Goal: Information Seeking & Learning: Learn about a topic

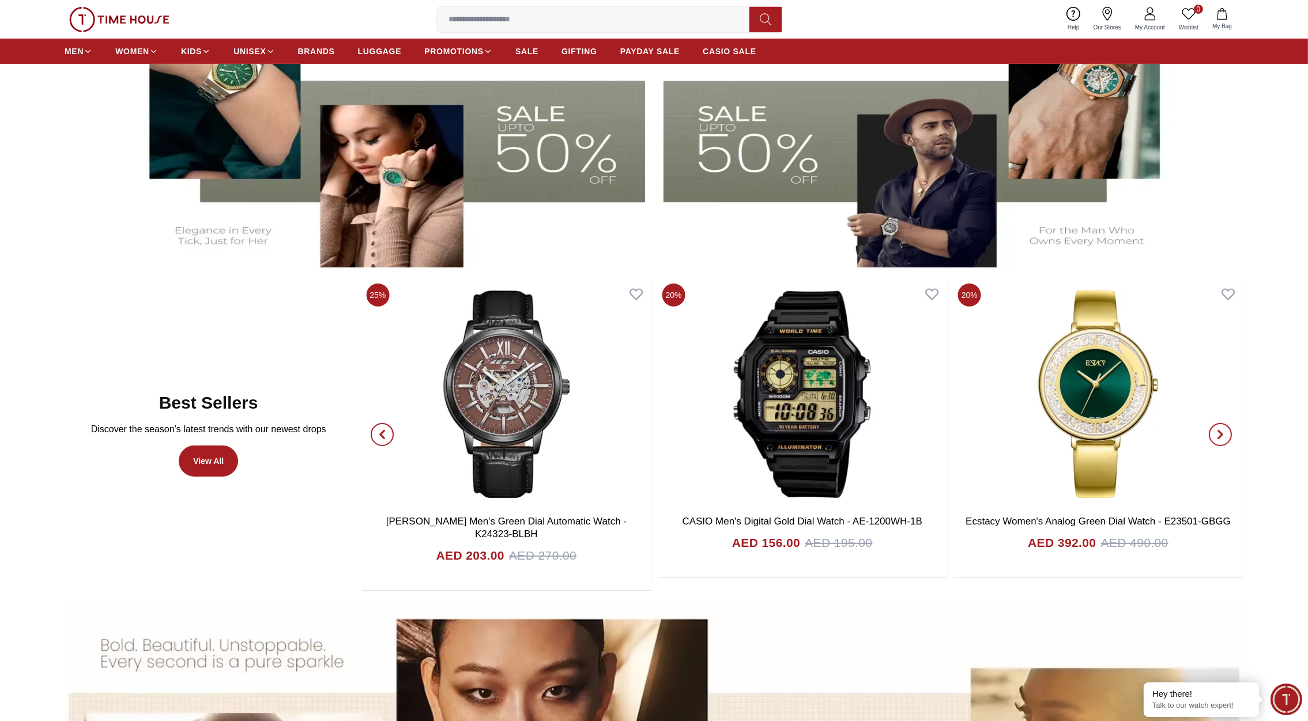
scroll to position [407, 0]
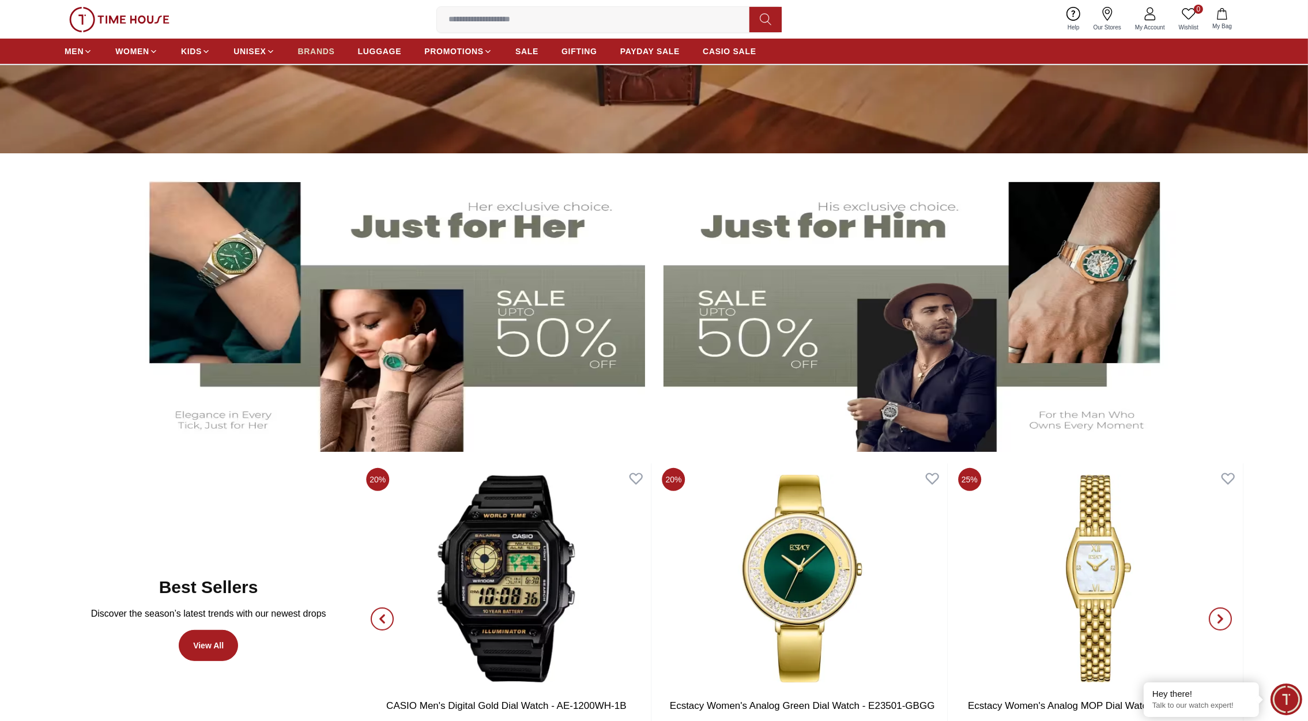
click at [317, 49] on span "BRANDS" at bounding box center [316, 52] width 37 height 12
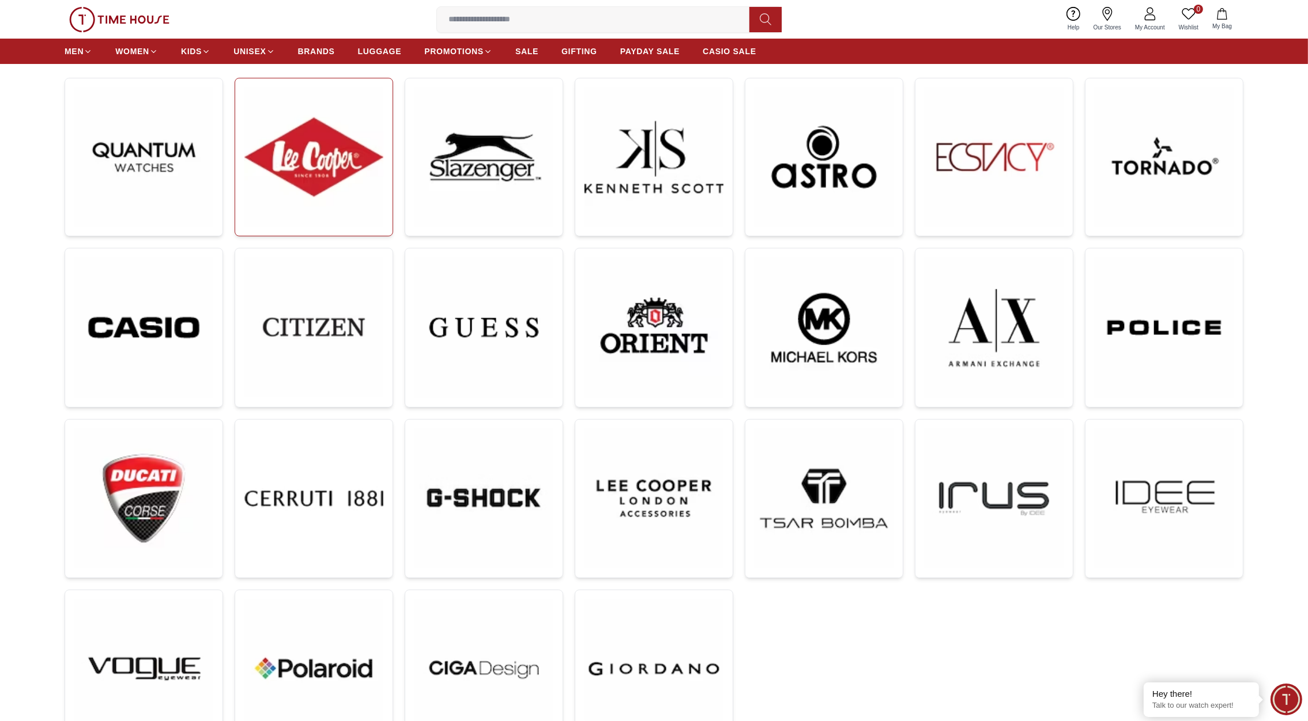
scroll to position [172, 0]
click at [334, 128] on img at bounding box center [313, 156] width 139 height 139
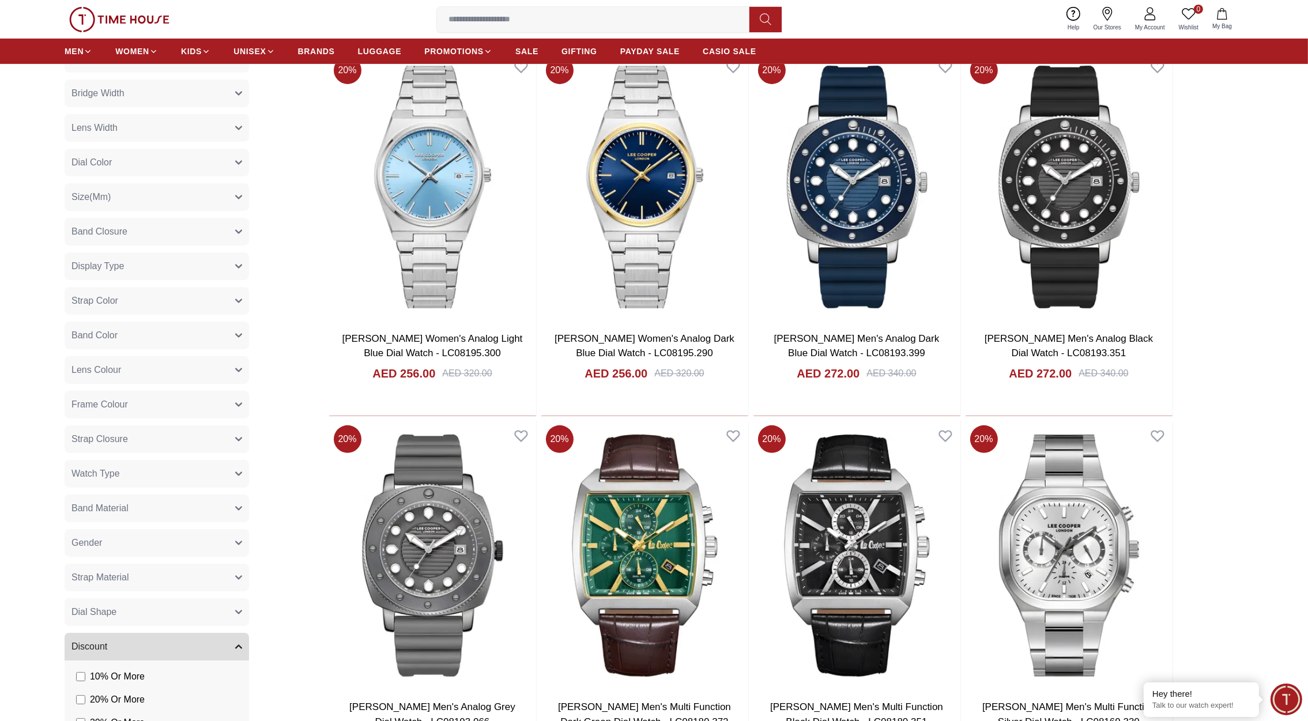
scroll to position [723, 0]
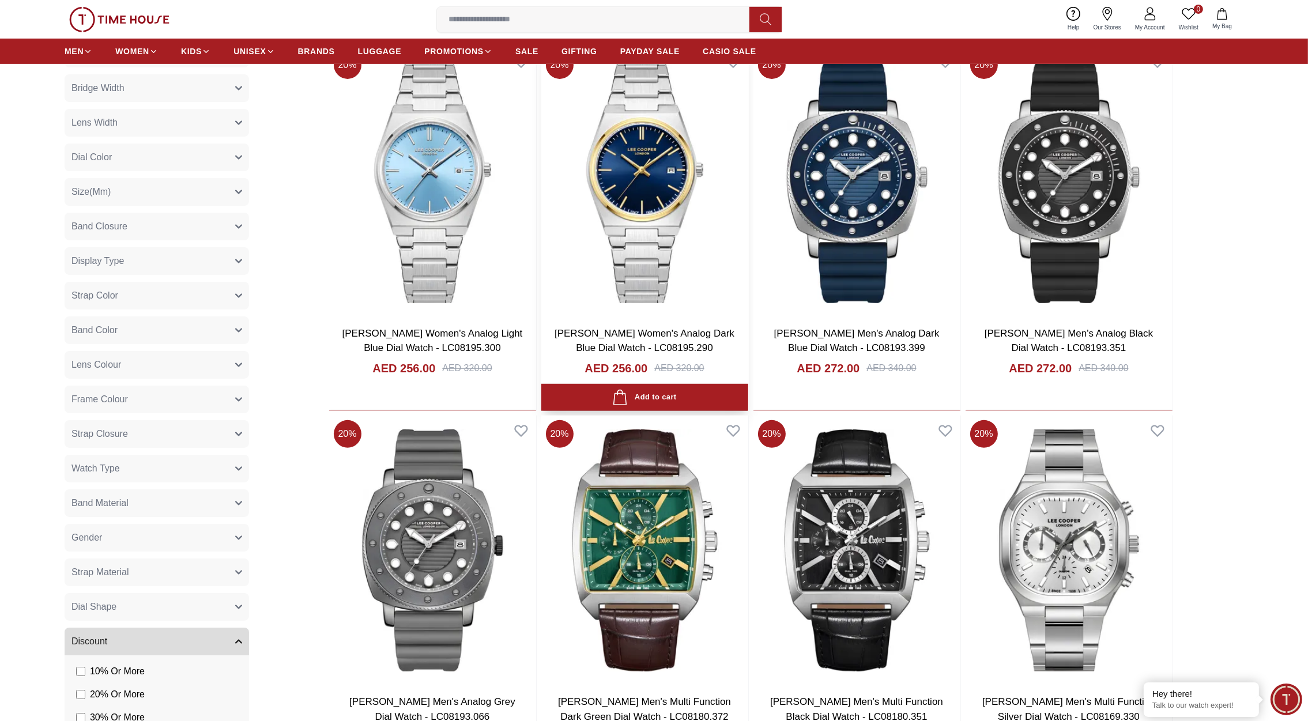
click at [642, 270] on img at bounding box center [644, 182] width 207 height 270
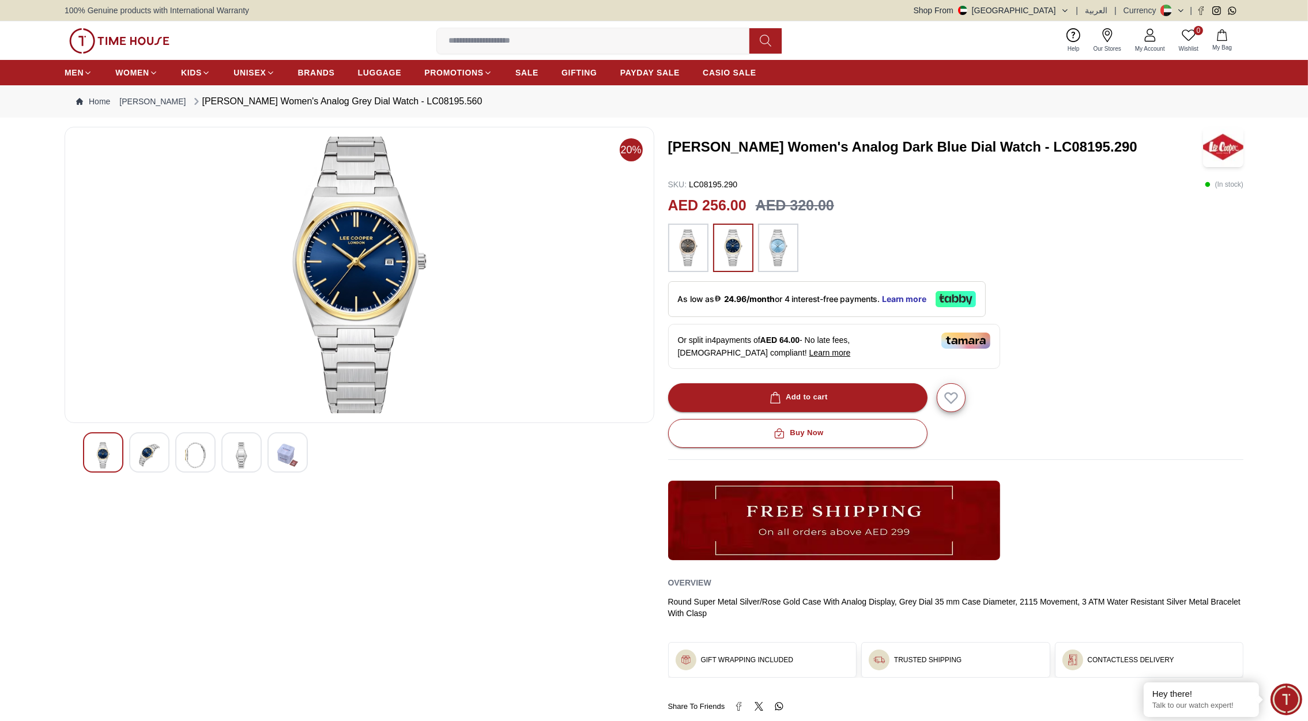
click at [124, 37] on img at bounding box center [119, 40] width 100 height 25
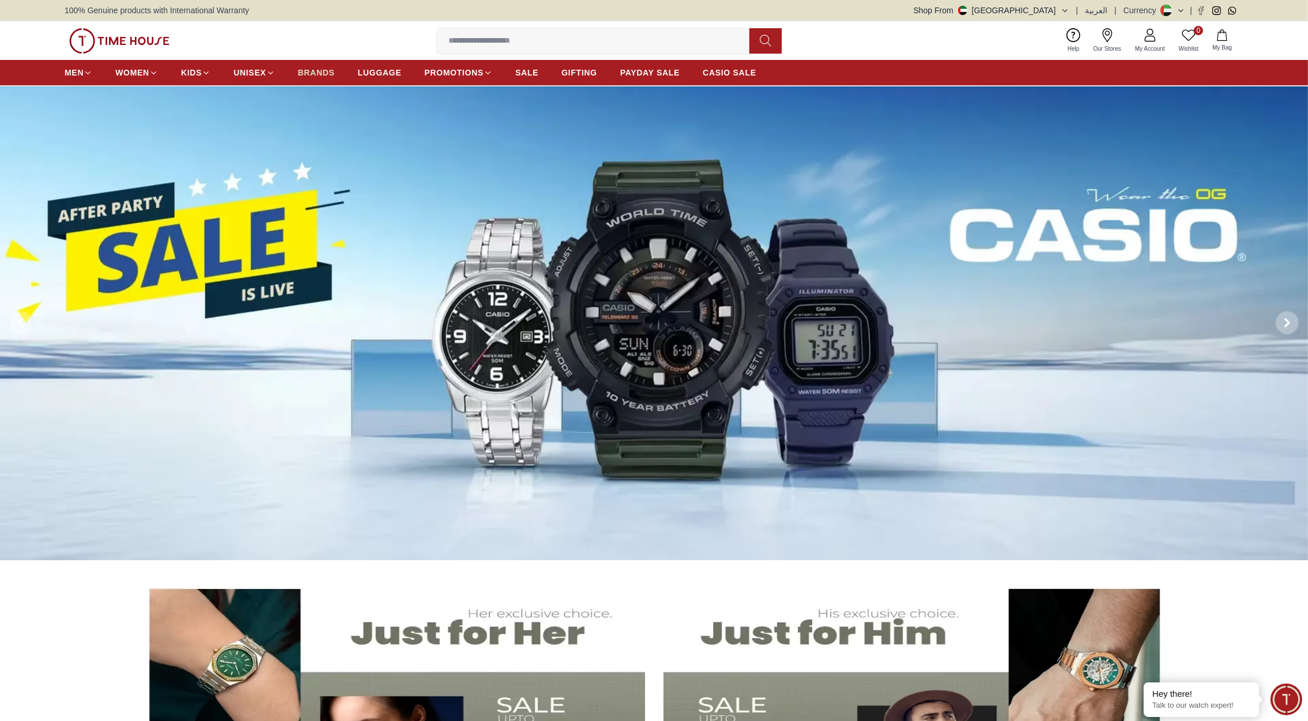
click at [312, 73] on span "BRANDS" at bounding box center [316, 73] width 37 height 12
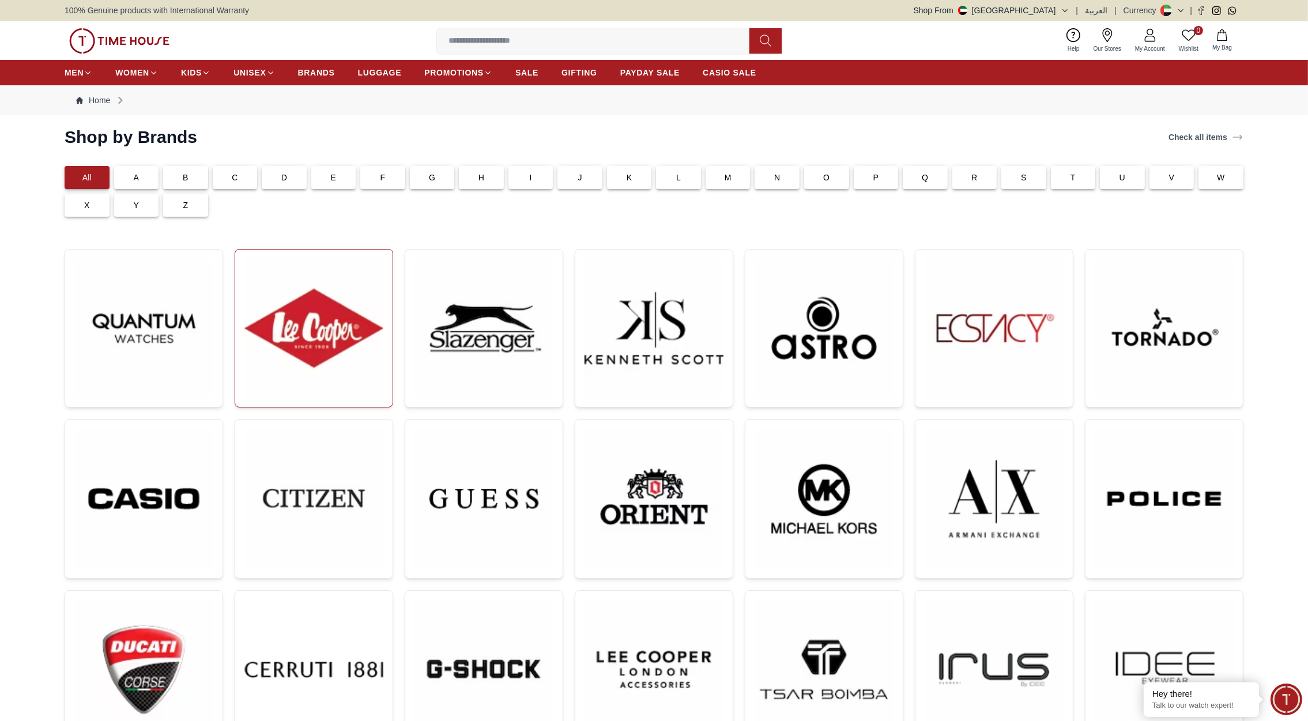
click at [315, 326] on img at bounding box center [313, 328] width 139 height 139
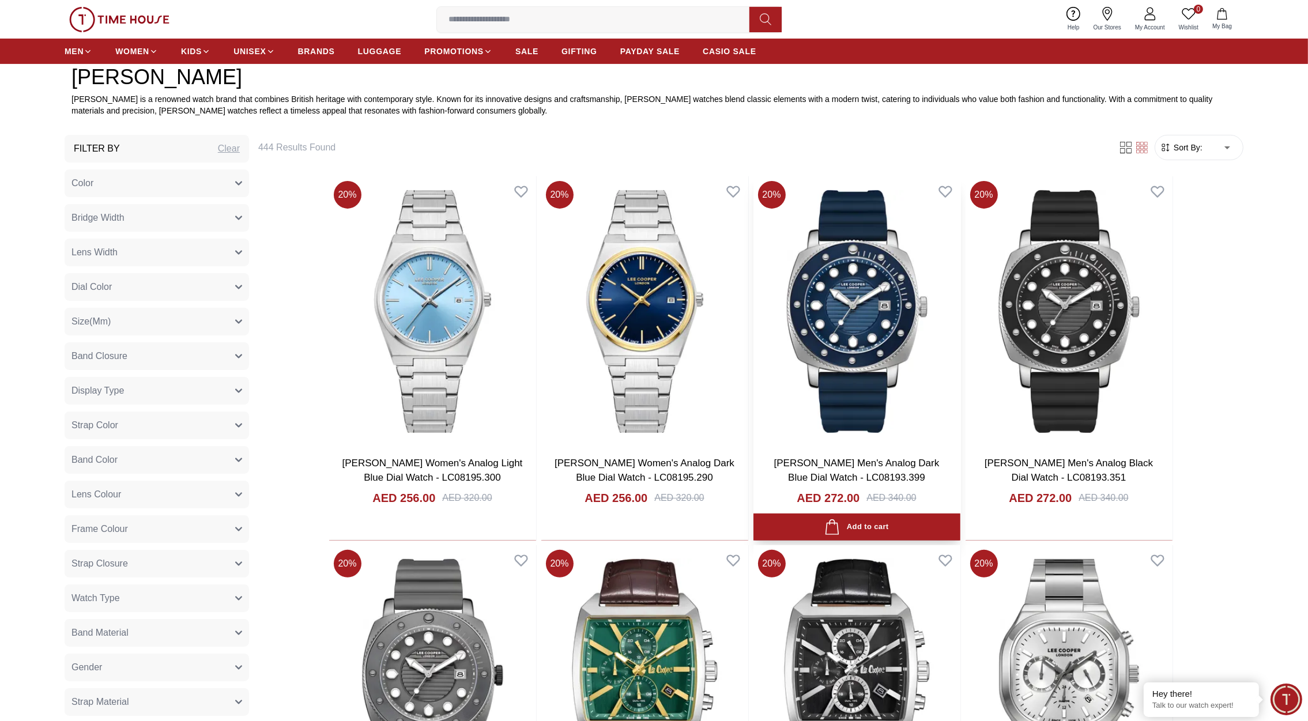
scroll to position [661, 0]
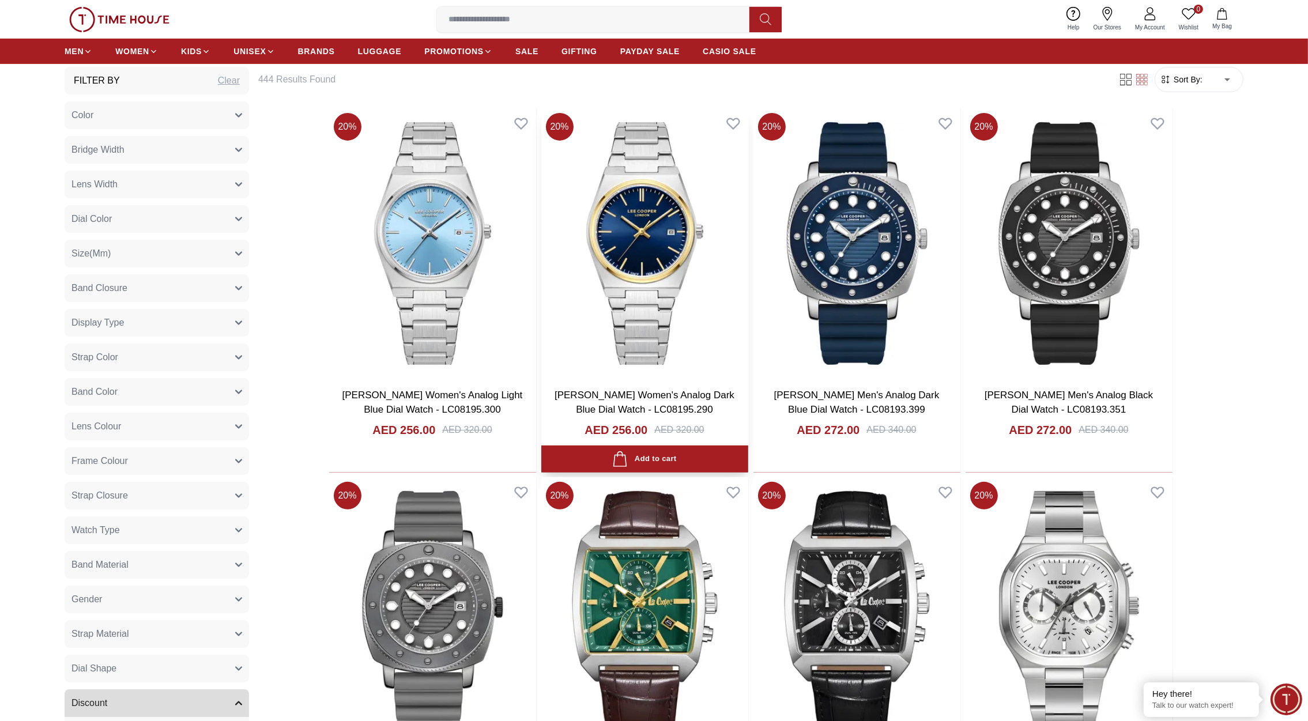
click at [662, 243] on img at bounding box center [644, 243] width 207 height 270
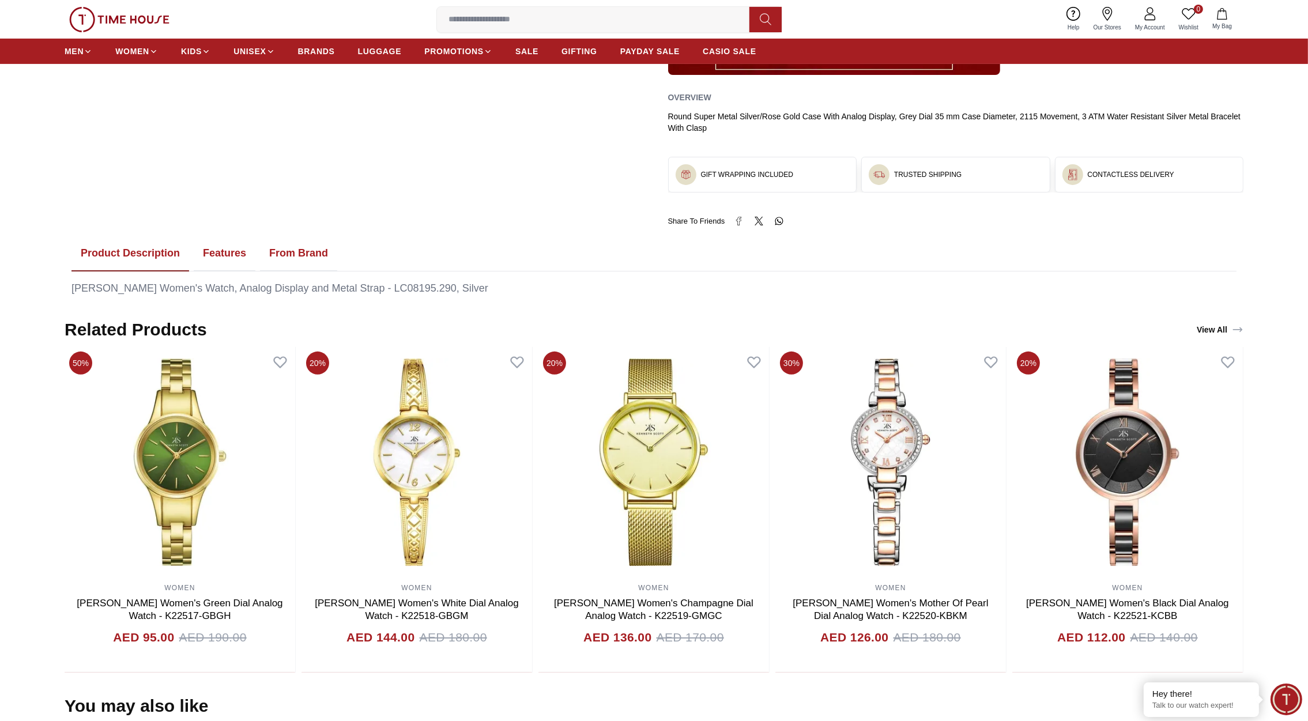
scroll to position [487, 0]
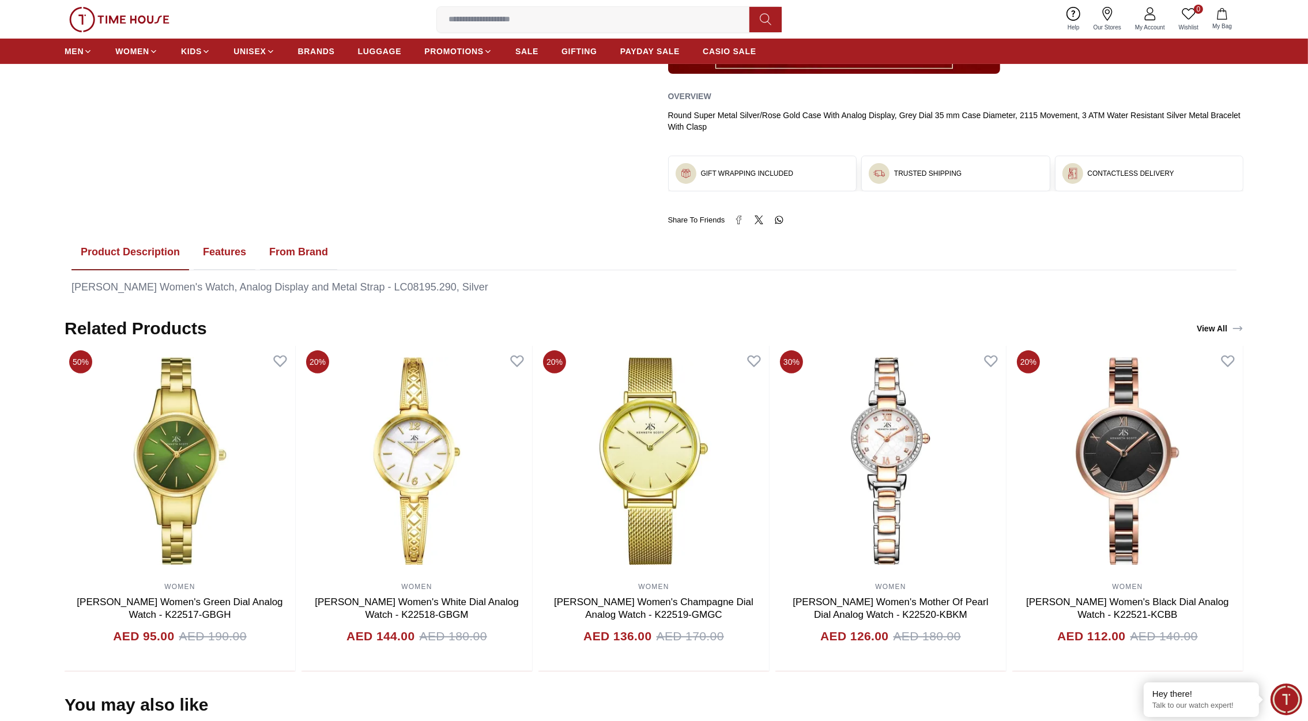
click at [244, 250] on button "Features" at bounding box center [225, 253] width 62 height 36
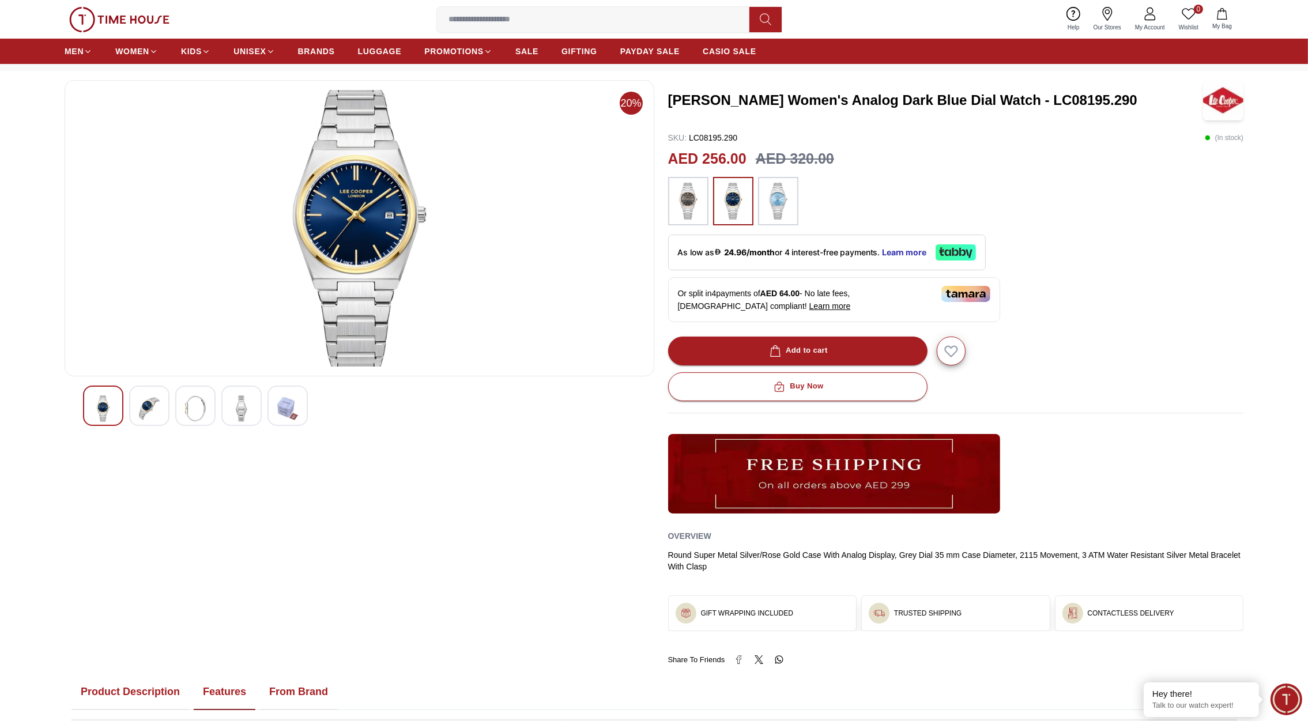
scroll to position [0, 0]
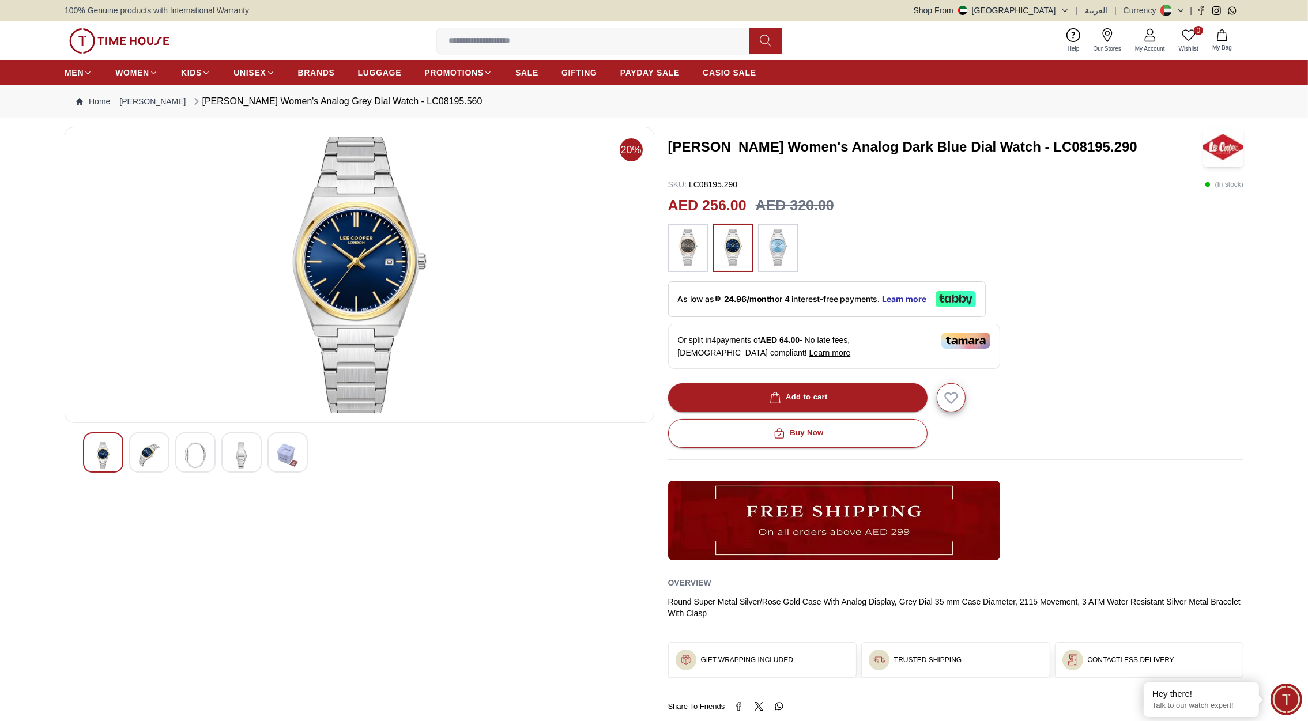
click at [916, 184] on div "SKU : LC08195.290 ( In stock )" at bounding box center [956, 185] width 576 height 12
click at [140, 42] on img at bounding box center [119, 40] width 100 height 25
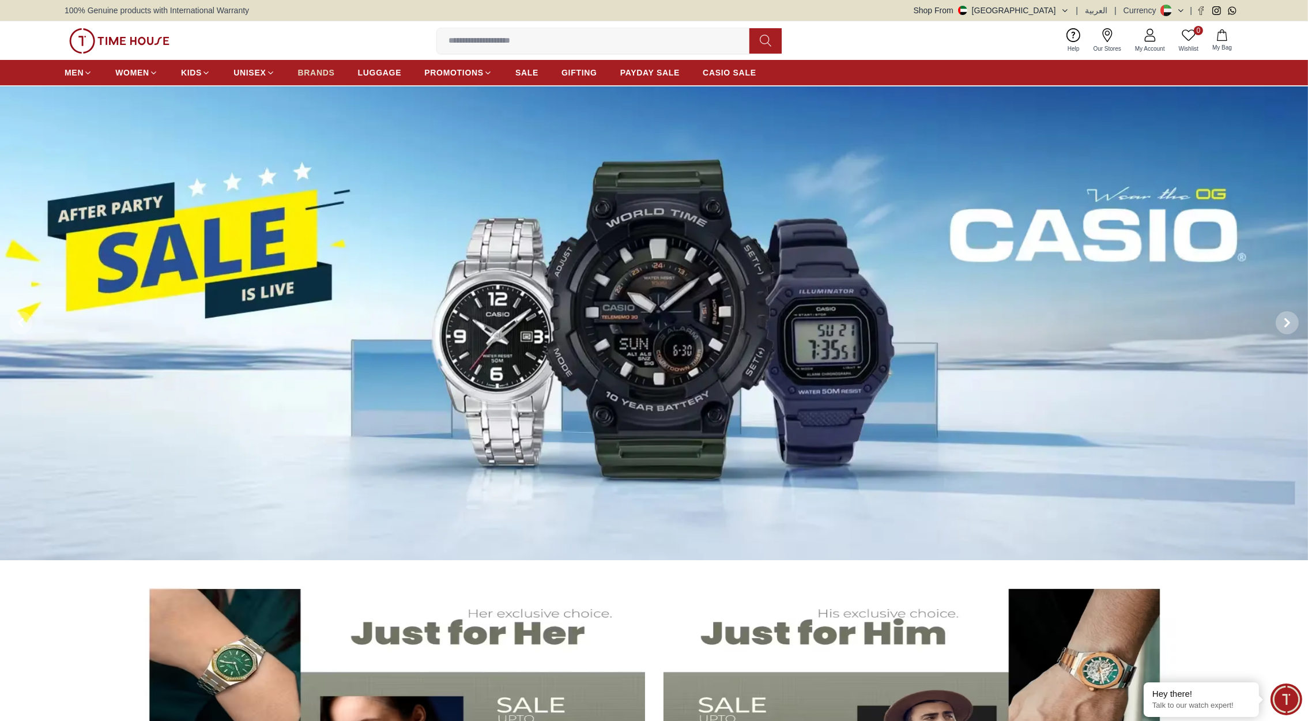
click at [319, 70] on span "BRANDS" at bounding box center [316, 73] width 37 height 12
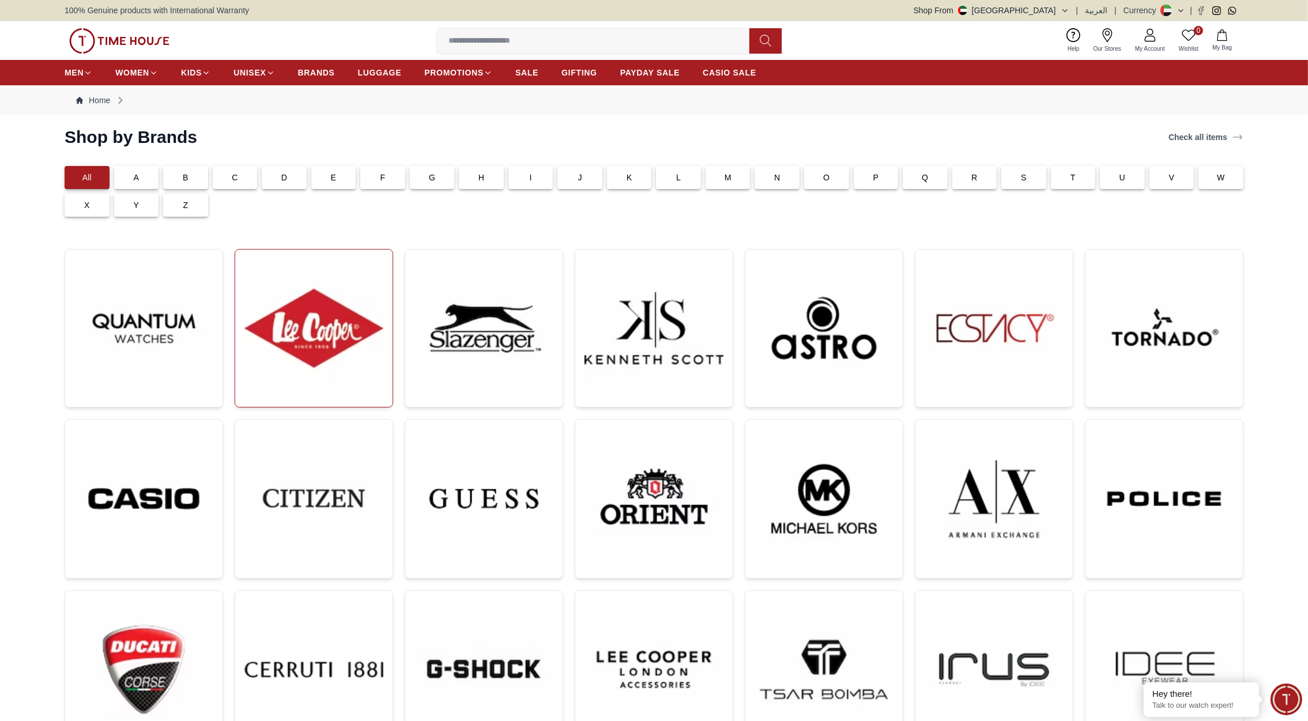
click at [305, 326] on img at bounding box center [313, 328] width 139 height 139
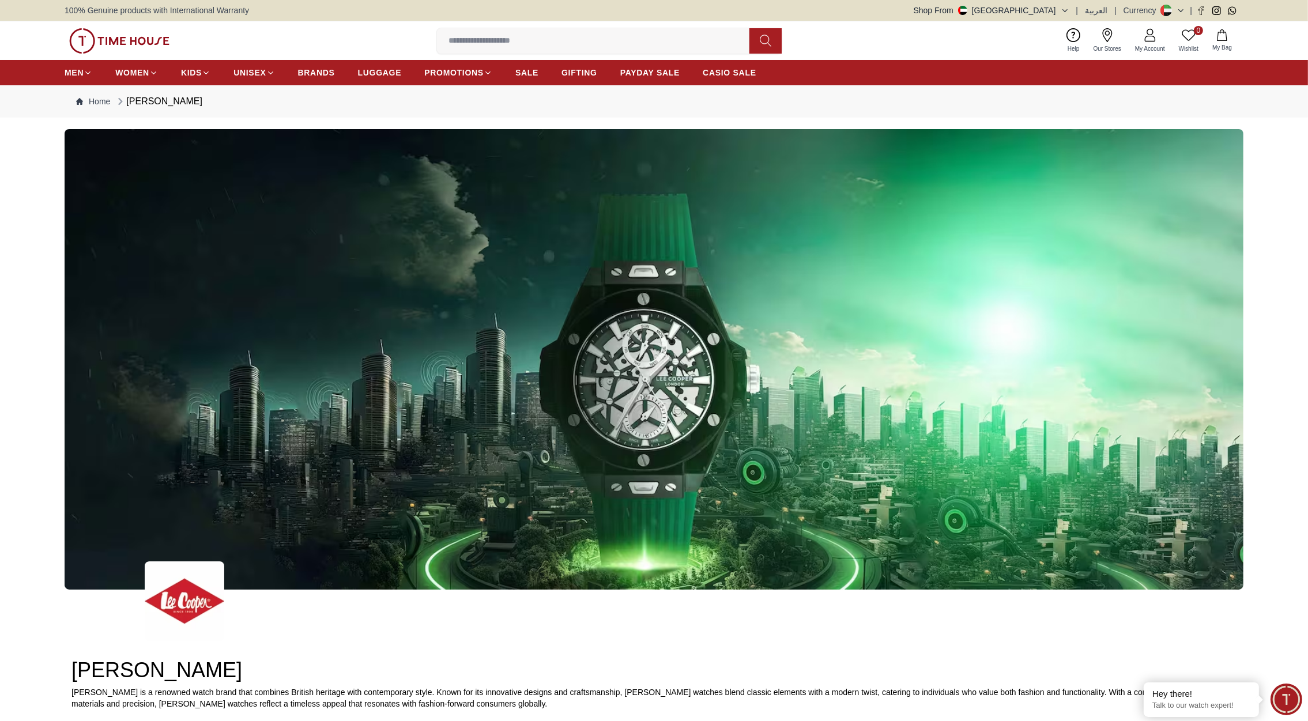
click at [135, 42] on img at bounding box center [119, 40] width 100 height 25
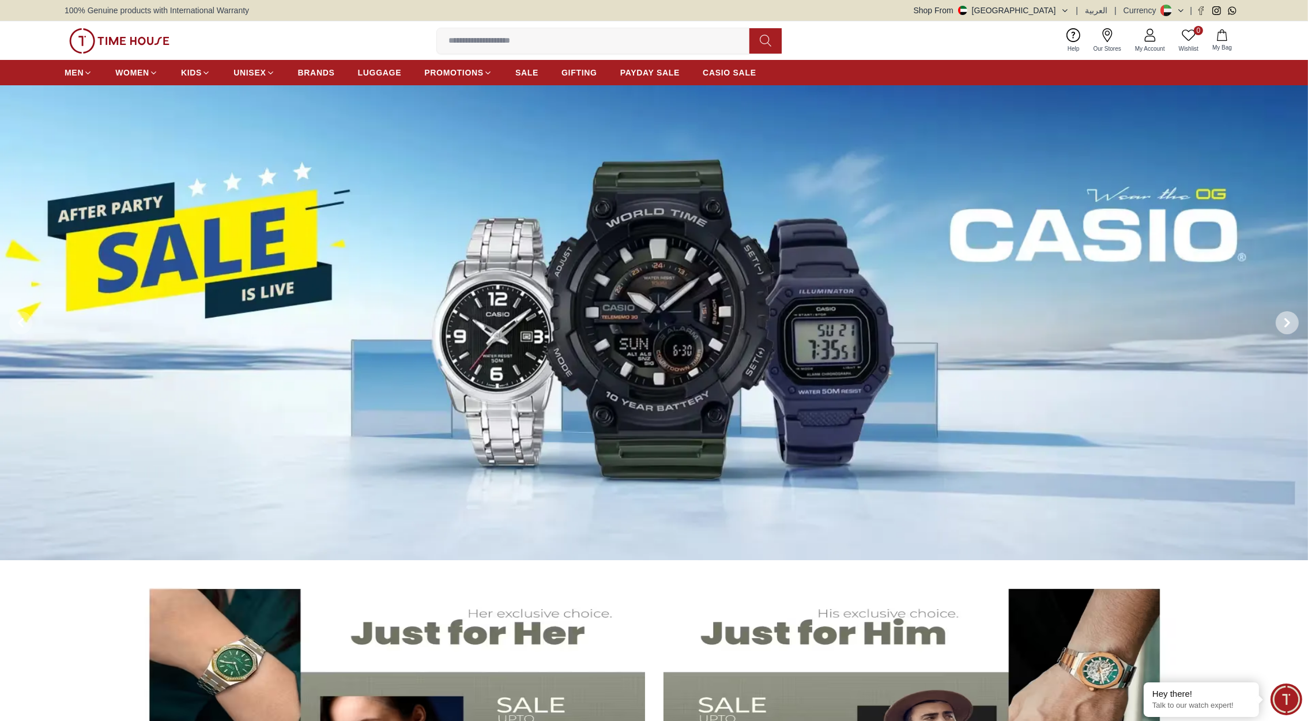
click at [1289, 325] on icon at bounding box center [1287, 322] width 3 height 7
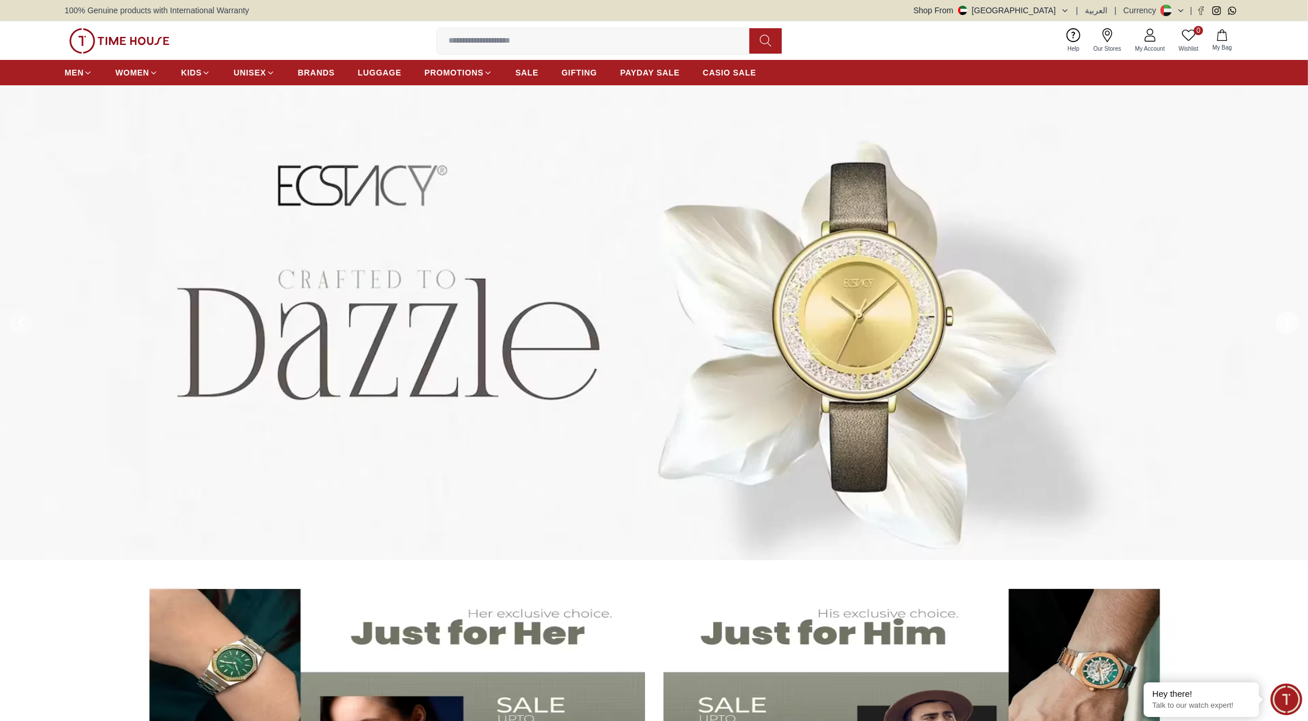
click at [1289, 325] on icon at bounding box center [1287, 322] width 3 height 7
click at [1288, 328] on span at bounding box center [1287, 322] width 23 height 23
